Goal: Navigation & Orientation: Find specific page/section

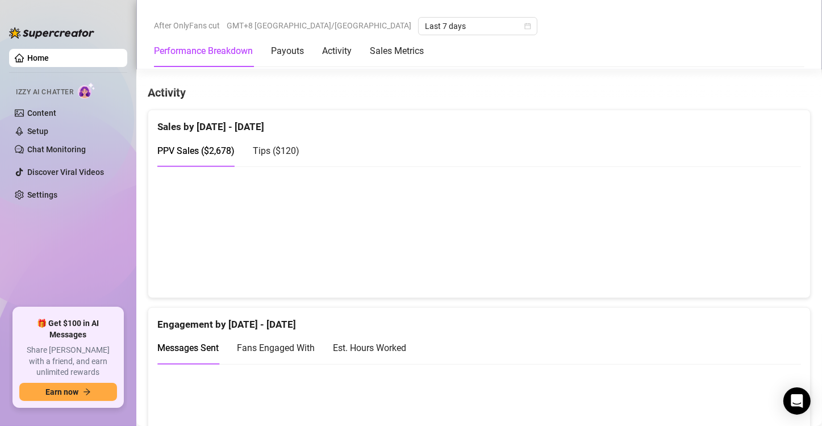
scroll to position [682, 0]
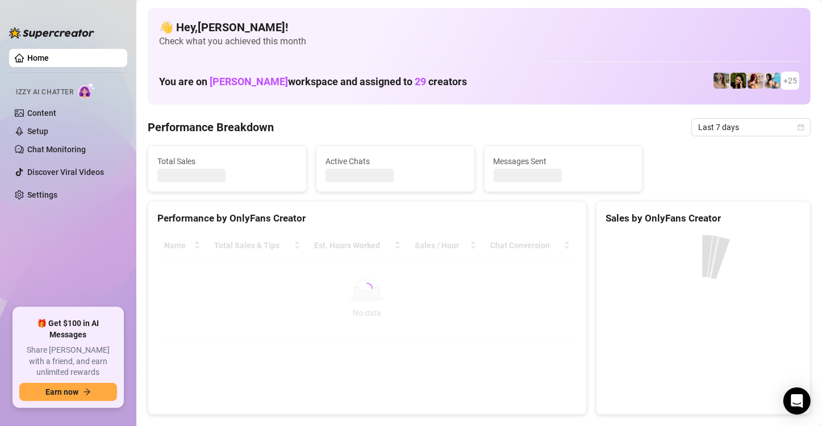
click at [94, 218] on ul "Home Izzy AI Chatter Content Setup Chat Monitoring Discover Viral Videos Settin…" at bounding box center [68, 173] width 118 height 259
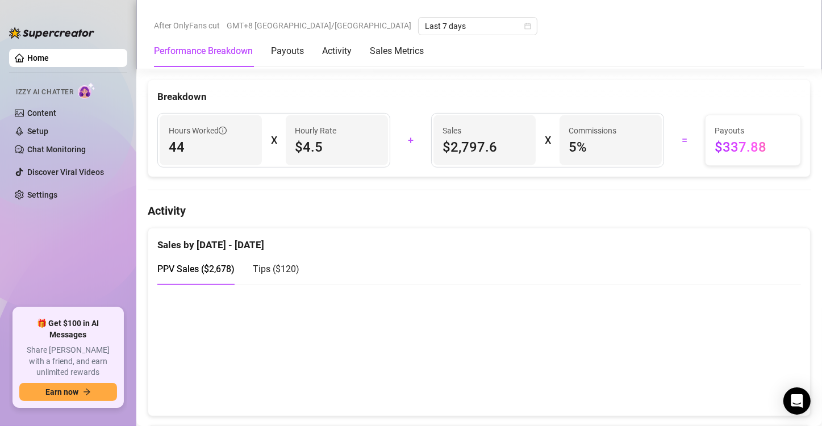
scroll to position [568, 0]
